Goal: Information Seeking & Learning: Learn about a topic

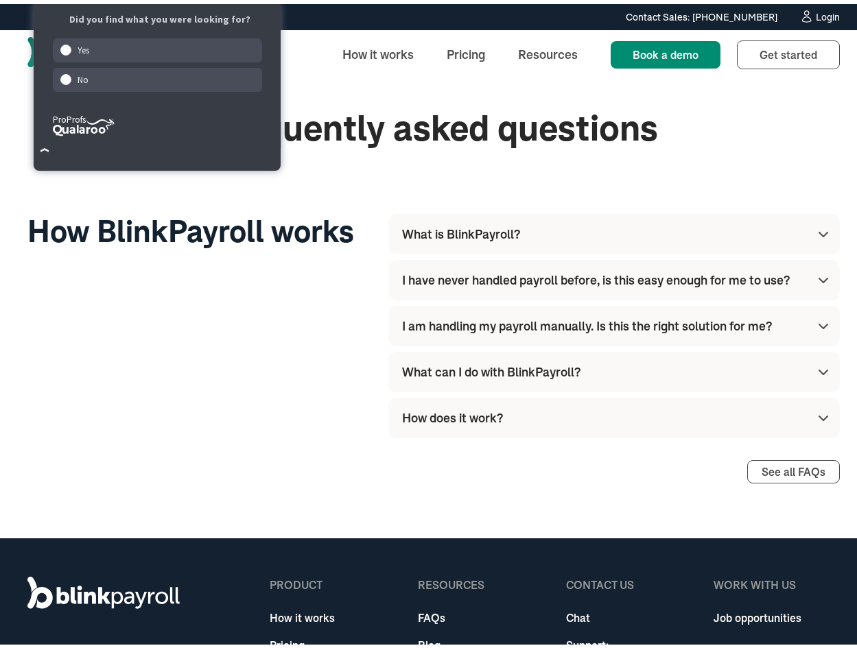
scroll to position [3902, 0]
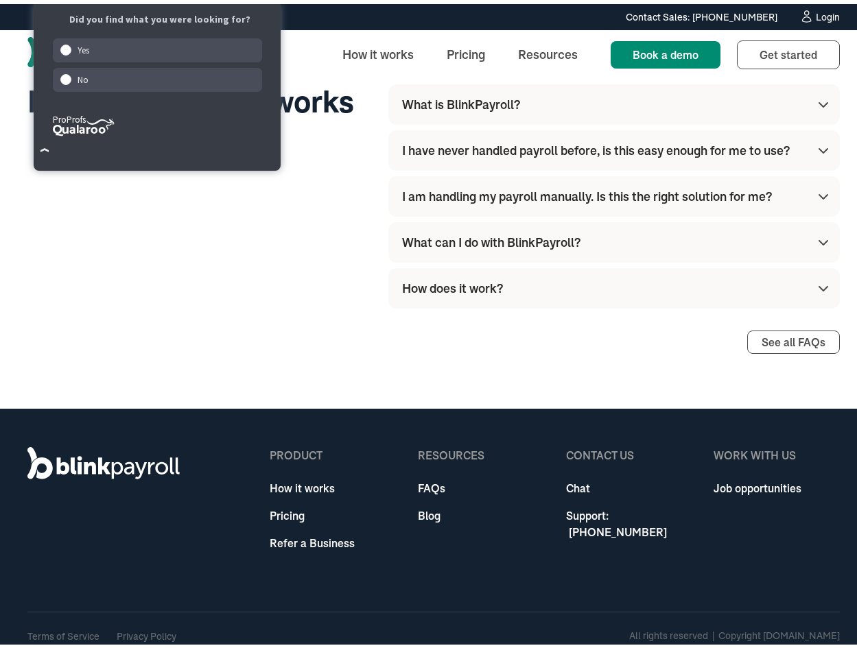
click at [292, 503] on link "Pricing" at bounding box center [312, 511] width 85 height 16
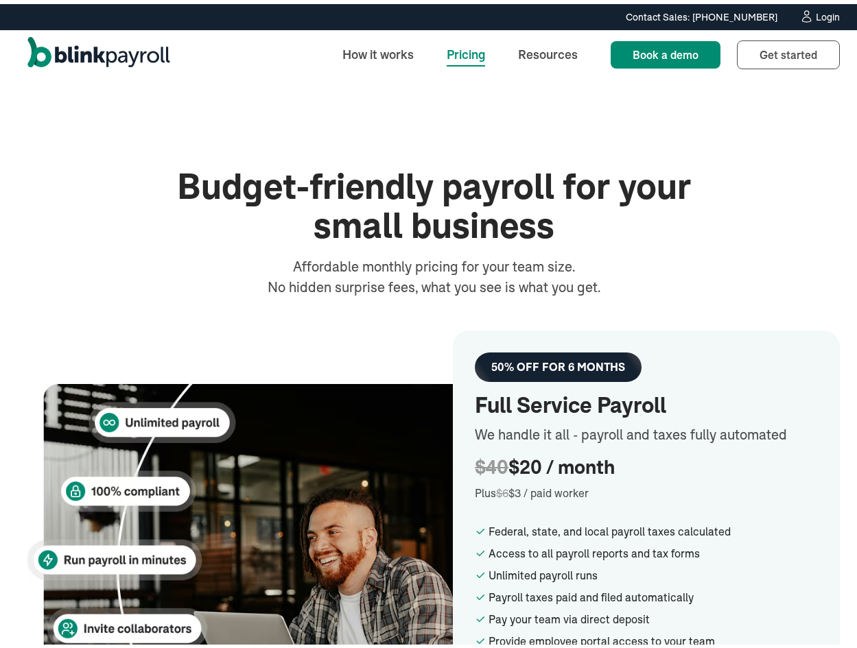
click at [94, 38] on img "home" at bounding box center [98, 51] width 143 height 36
